Goal: Information Seeking & Learning: Learn about a topic

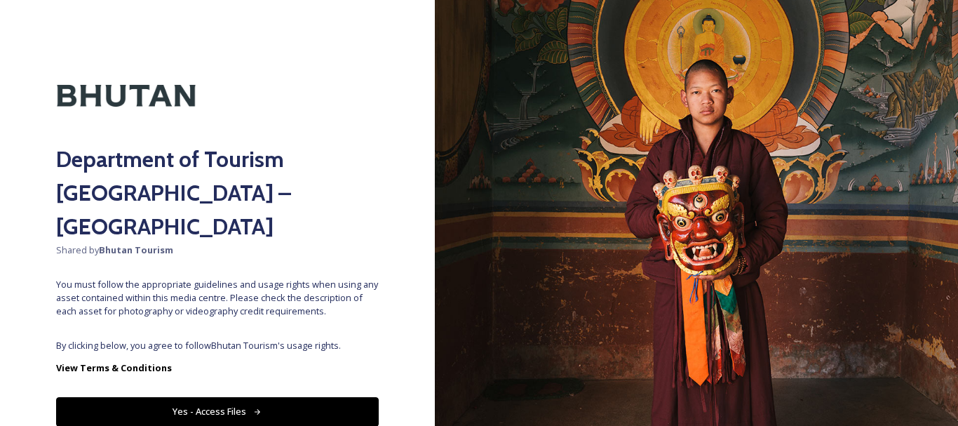
click at [232, 397] on button "Yes - Access Files" at bounding box center [217, 411] width 323 height 29
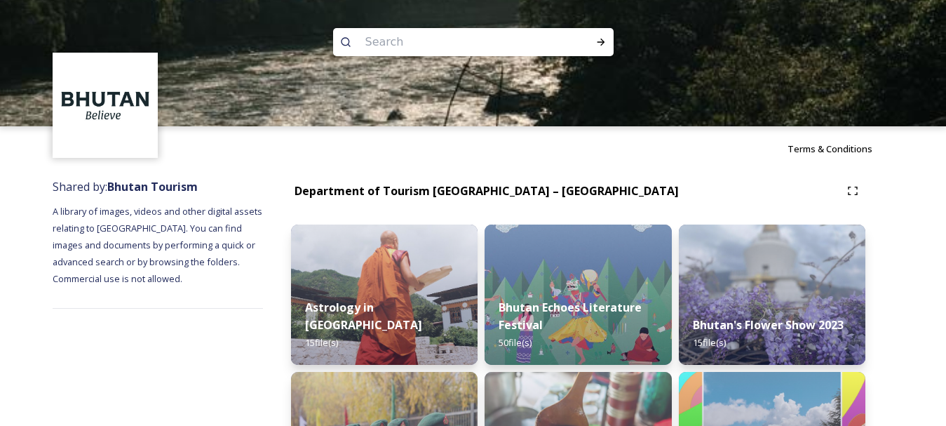
click at [441, 43] on input at bounding box center [455, 42] width 192 height 31
type input "phuntsholing"
click at [387, 43] on span "phuntsholing" at bounding box center [394, 42] width 70 height 20
click at [381, 42] on span "phuntsholing" at bounding box center [394, 42] width 70 height 20
click at [601, 41] on icon at bounding box center [601, 41] width 11 height 11
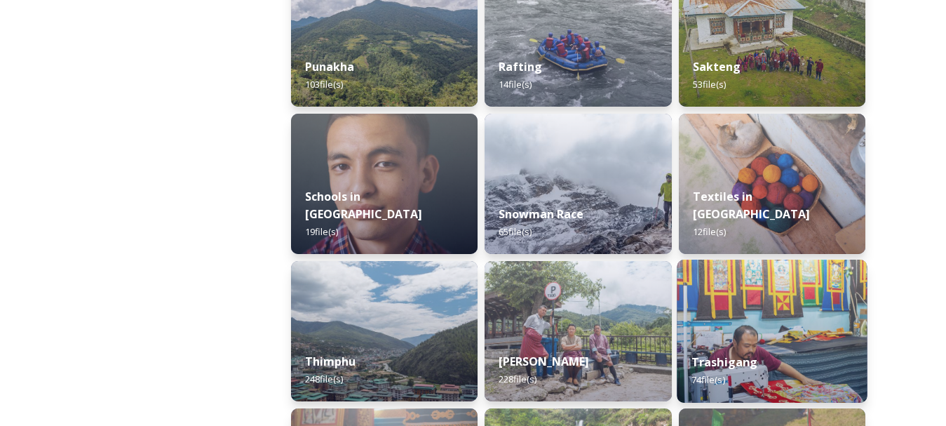
scroll to position [1544, 0]
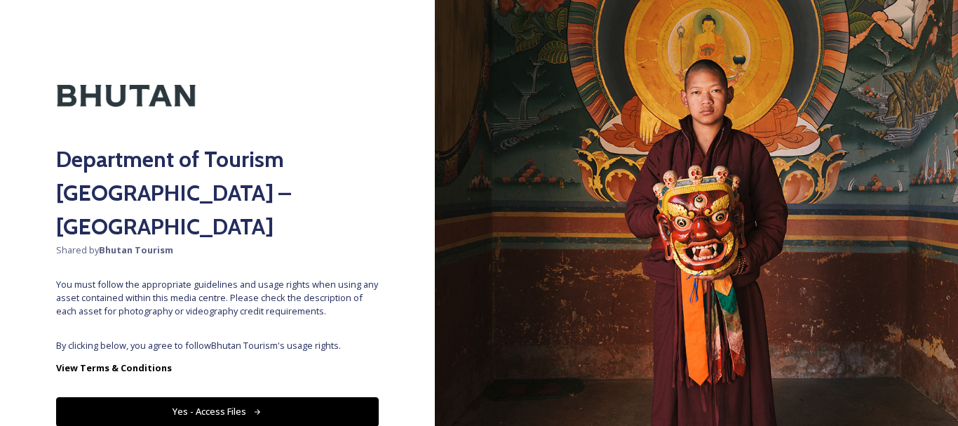
click at [197, 397] on button "Yes - Access Files" at bounding box center [217, 411] width 323 height 29
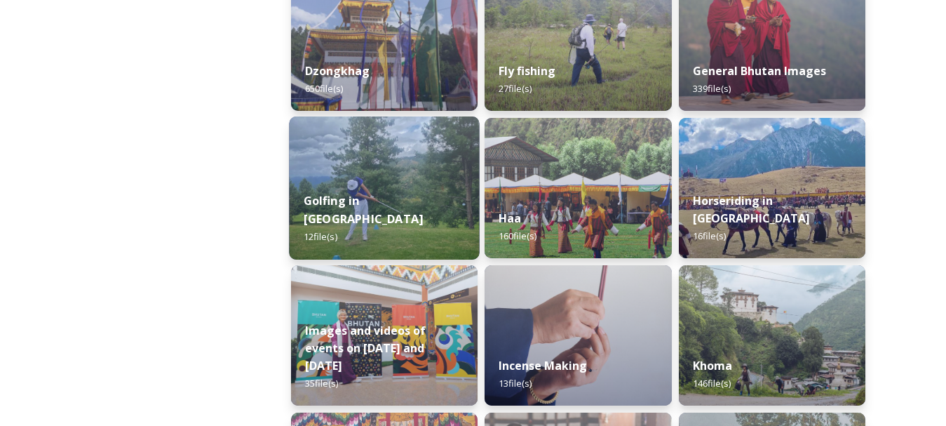
scroll to position [631, 0]
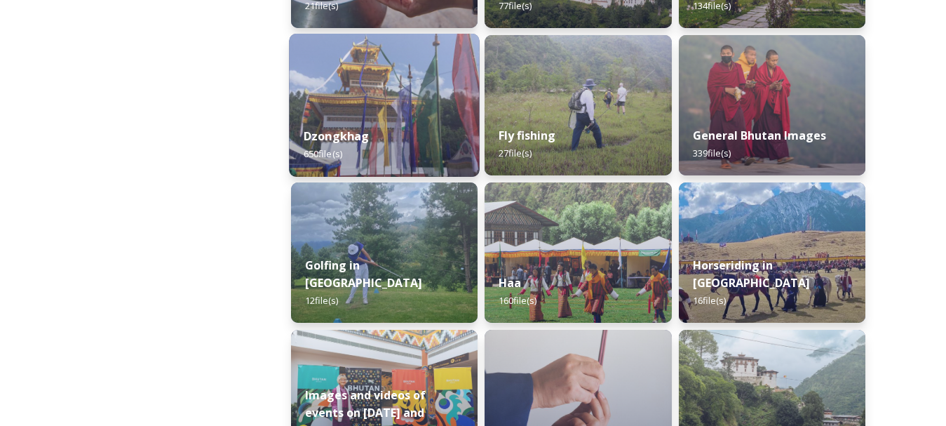
click at [343, 140] on strong "Dzongkhag" at bounding box center [337, 135] width 66 height 15
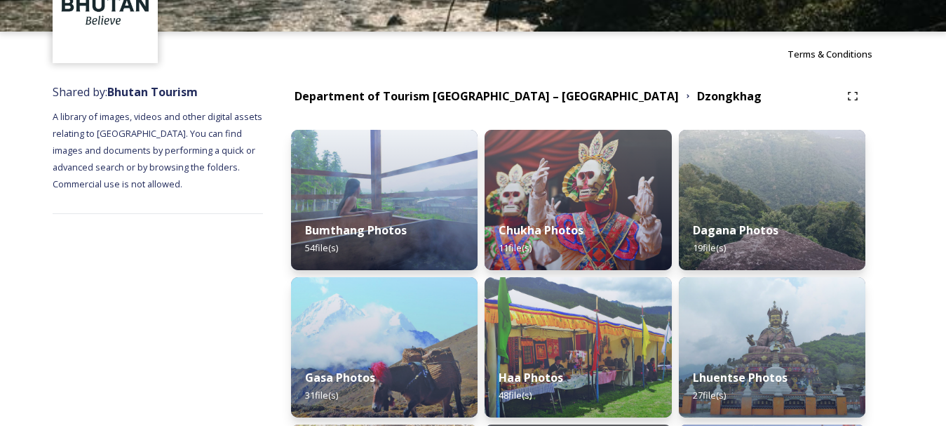
scroll to position [210, 0]
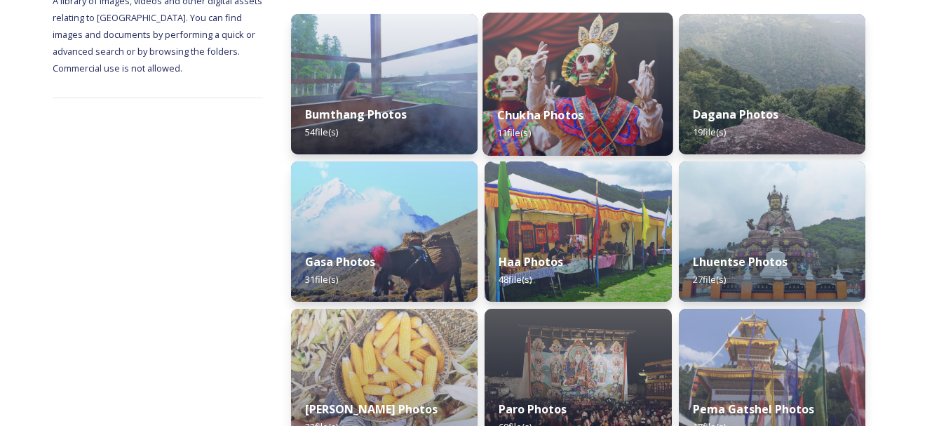
click at [552, 85] on img at bounding box center [578, 84] width 191 height 143
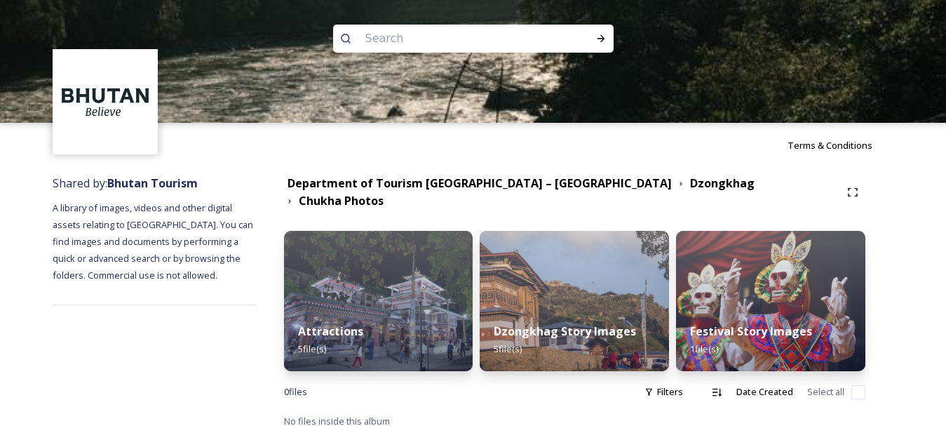
scroll to position [4, 0]
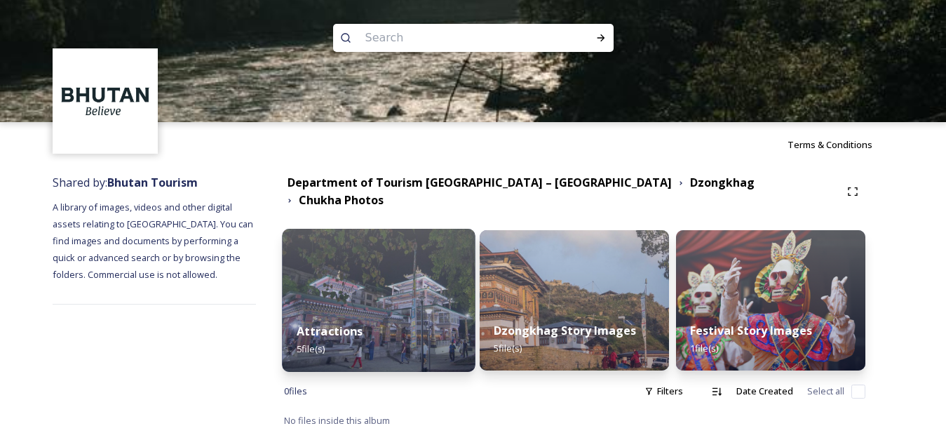
click at [429, 291] on img at bounding box center [378, 300] width 193 height 143
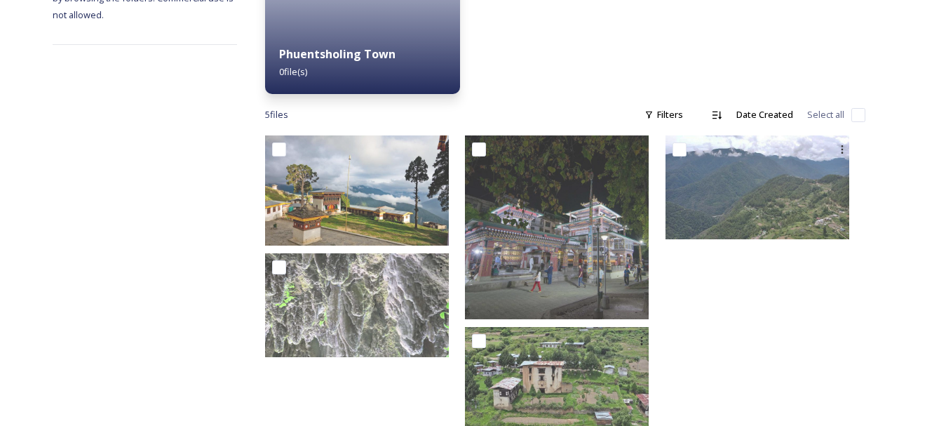
scroll to position [313, 0]
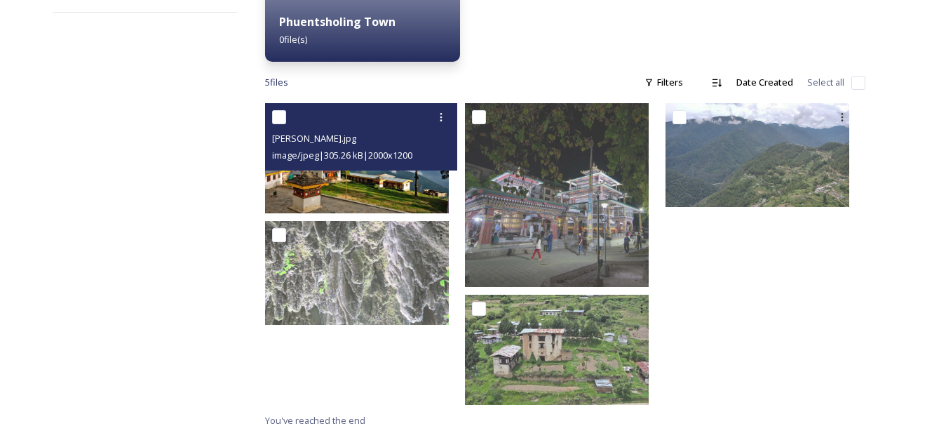
click at [378, 178] on img at bounding box center [357, 158] width 184 height 110
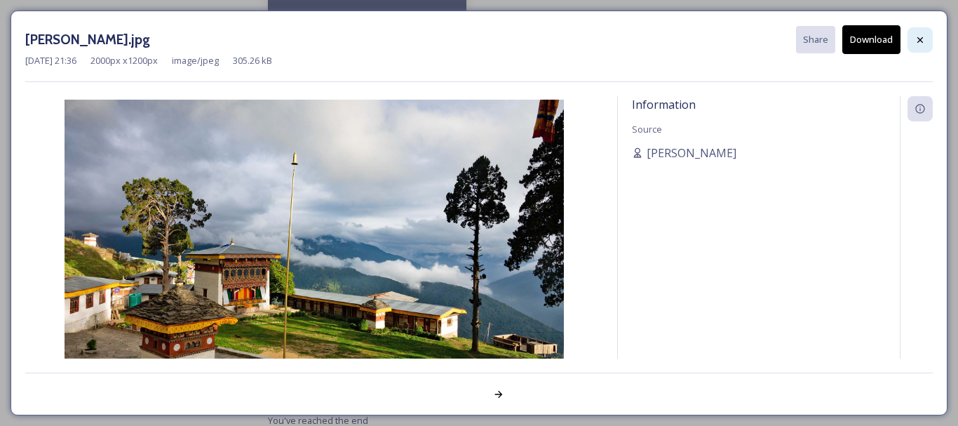
click at [914, 39] on div at bounding box center [920, 39] width 25 height 25
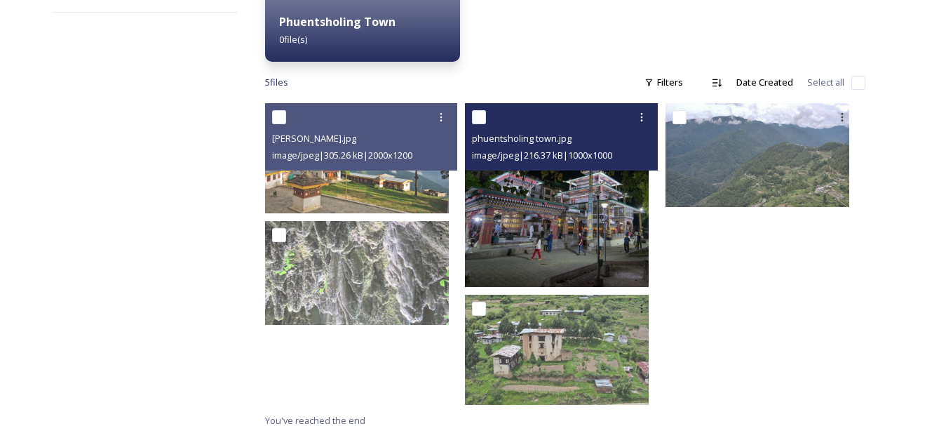
click at [569, 186] on img at bounding box center [557, 195] width 184 height 184
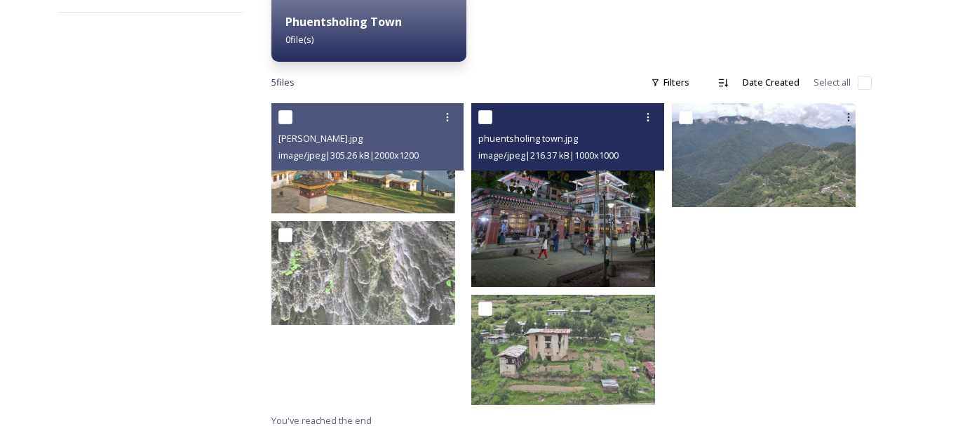
scroll to position [233, 0]
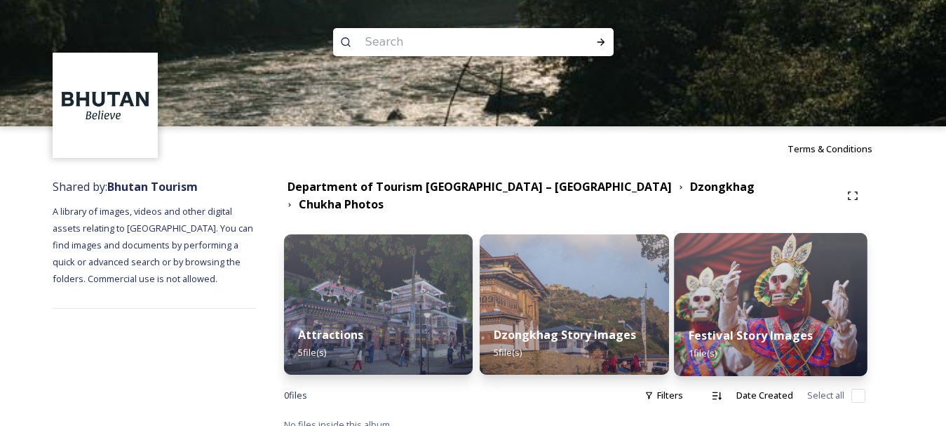
click at [756, 273] on img at bounding box center [771, 304] width 193 height 143
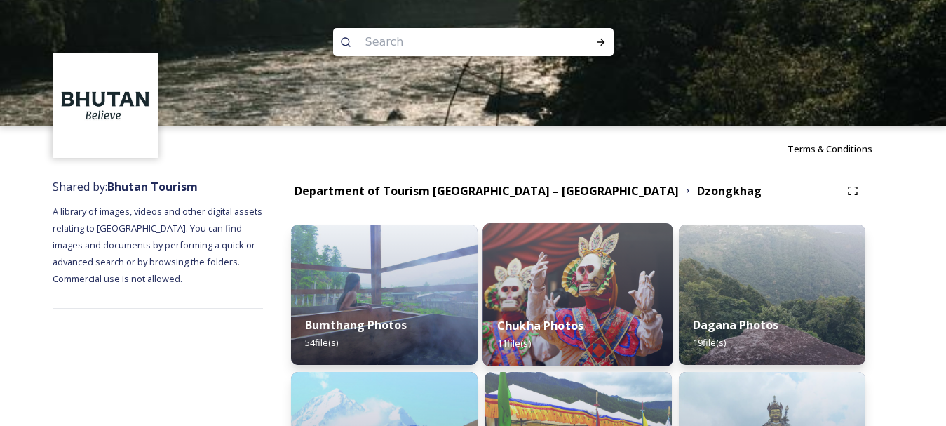
click at [549, 286] on img at bounding box center [578, 294] width 191 height 143
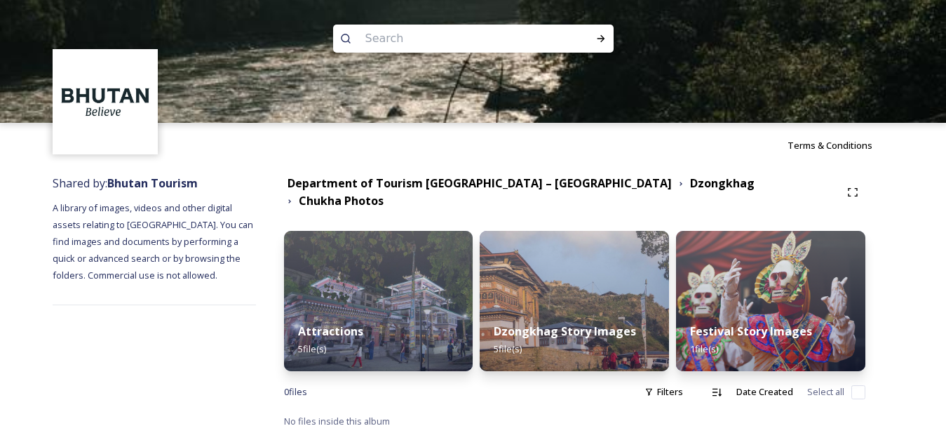
scroll to position [4, 0]
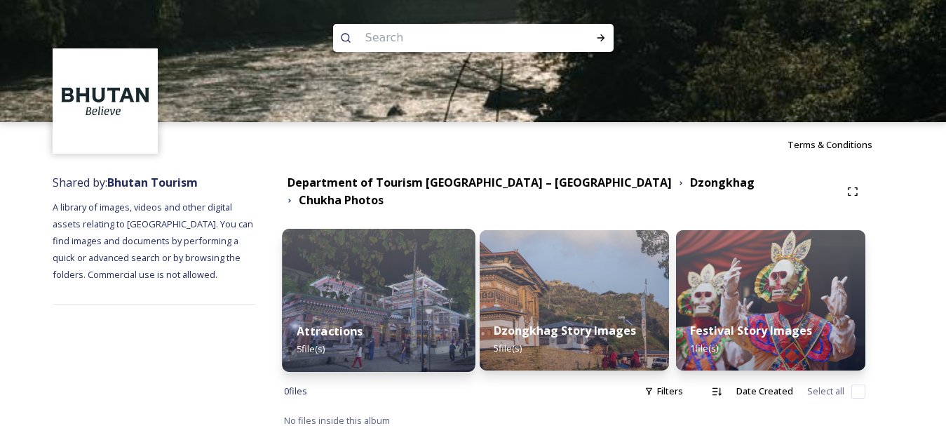
click at [387, 276] on img at bounding box center [378, 300] width 193 height 143
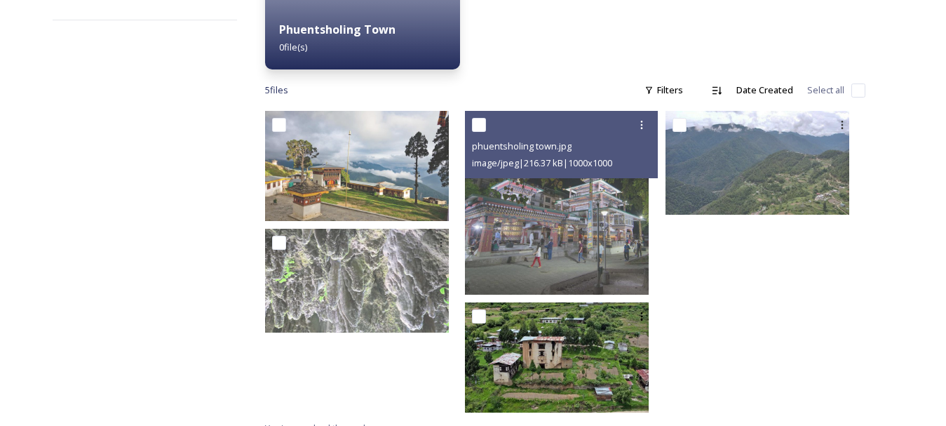
scroll to position [313, 0]
